Goal: Navigation & Orientation: Find specific page/section

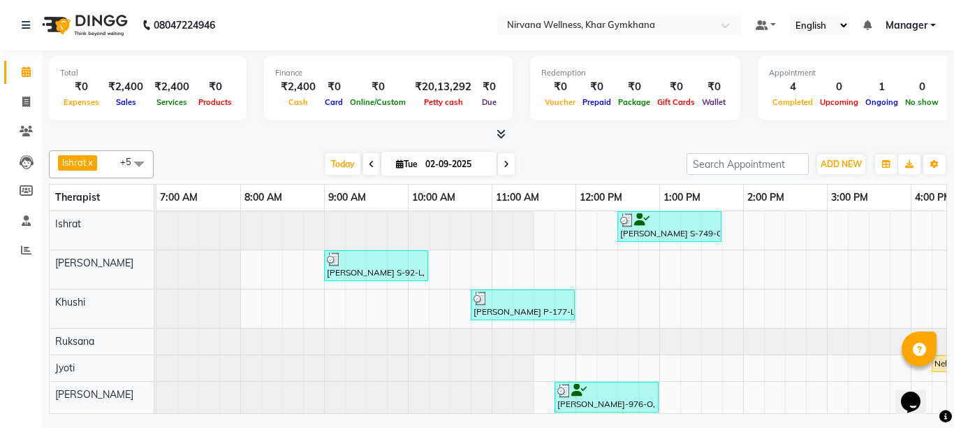
scroll to position [19, 563]
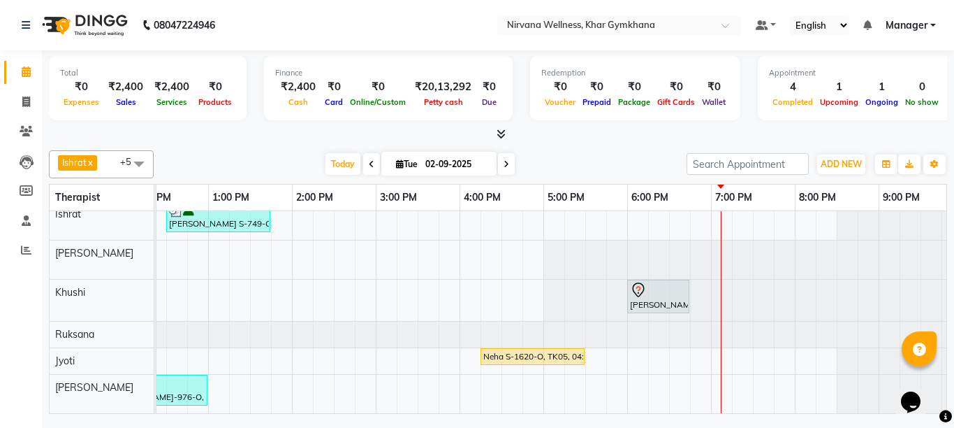
scroll to position [0, 551]
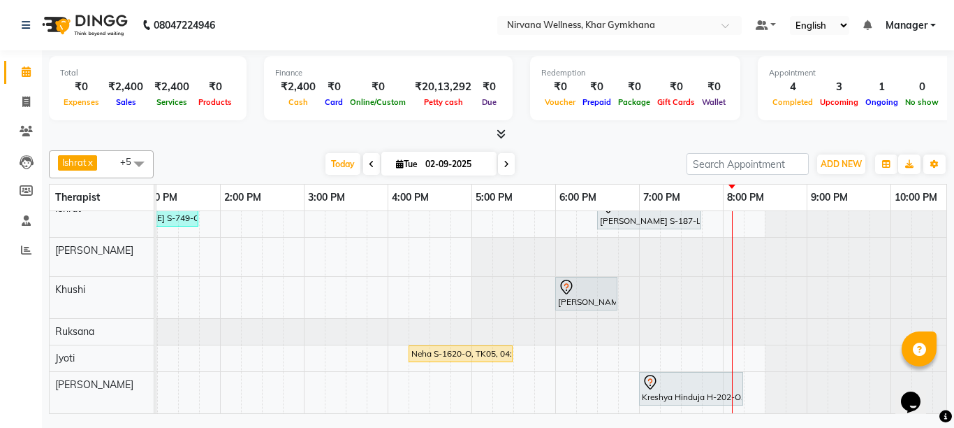
scroll to position [0, 525]
